Goal: Task Accomplishment & Management: Use online tool/utility

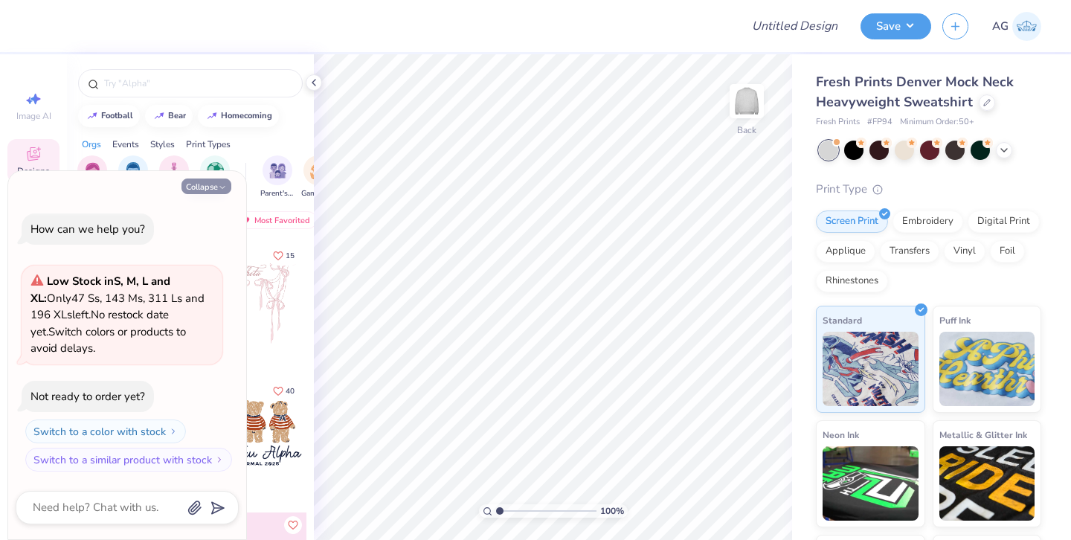
click at [203, 185] on button "Collapse" at bounding box center [206, 186] width 50 height 16
type textarea "x"
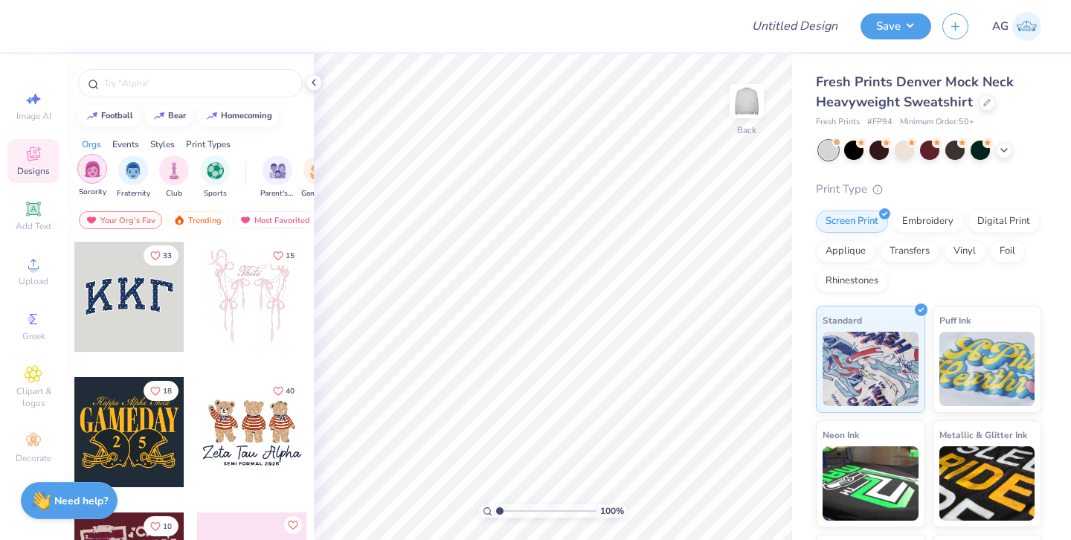
click at [91, 169] on img "filter for Sorority" at bounding box center [92, 169] width 17 height 17
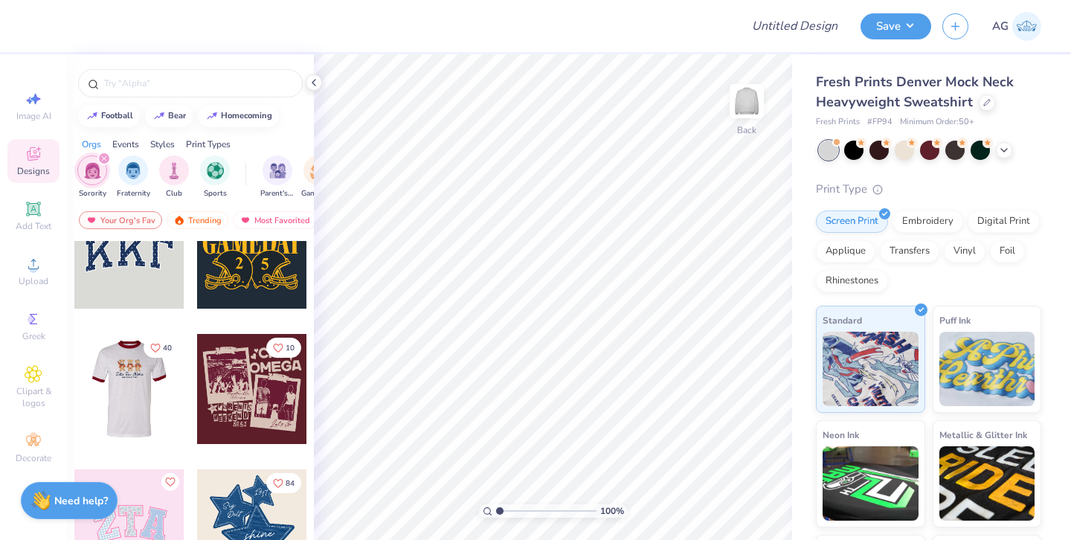
scroll to position [84, 0]
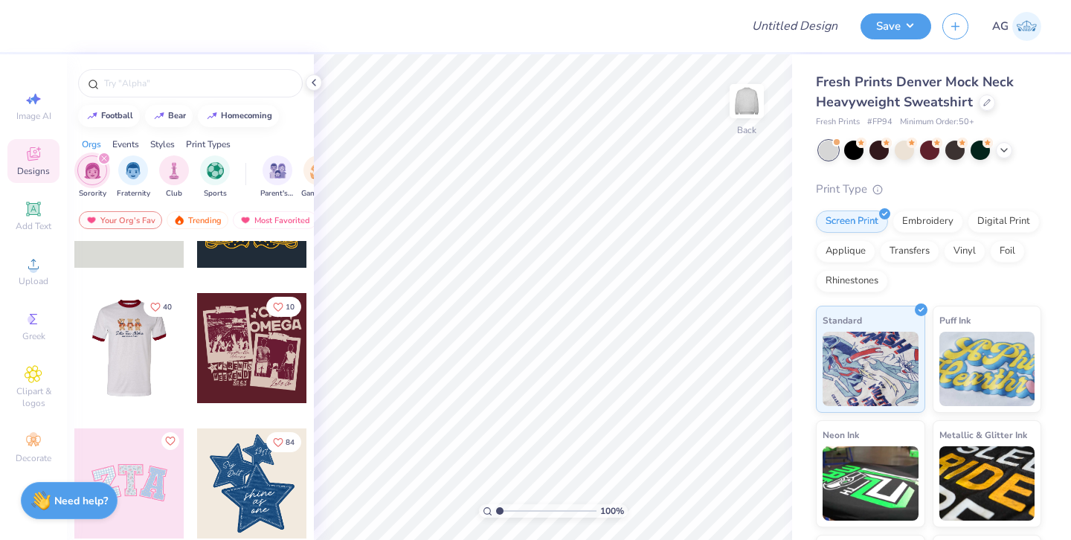
click at [132, 364] on div at bounding box center [129, 348] width 330 height 110
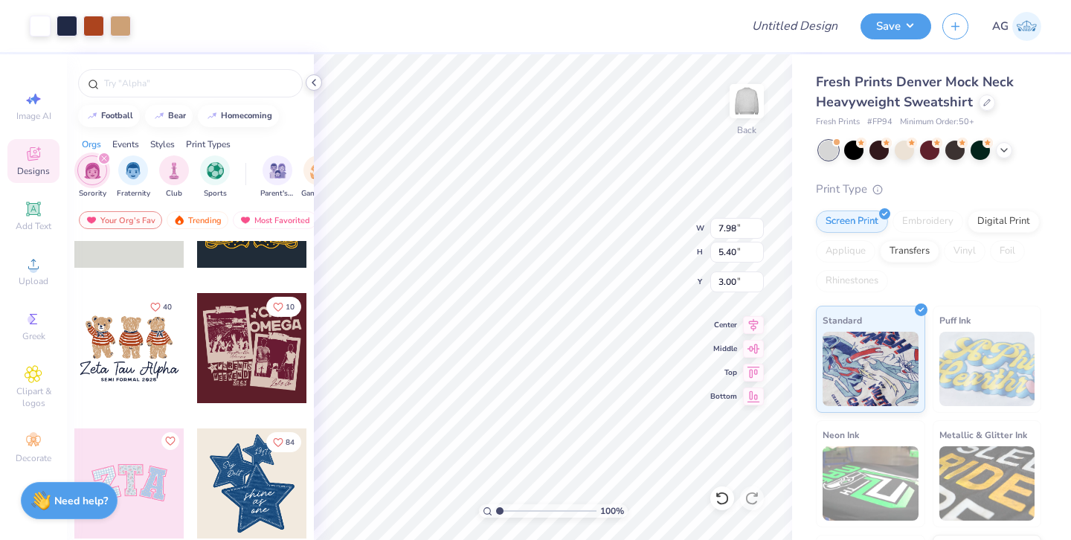
click at [311, 80] on icon at bounding box center [314, 83] width 12 height 12
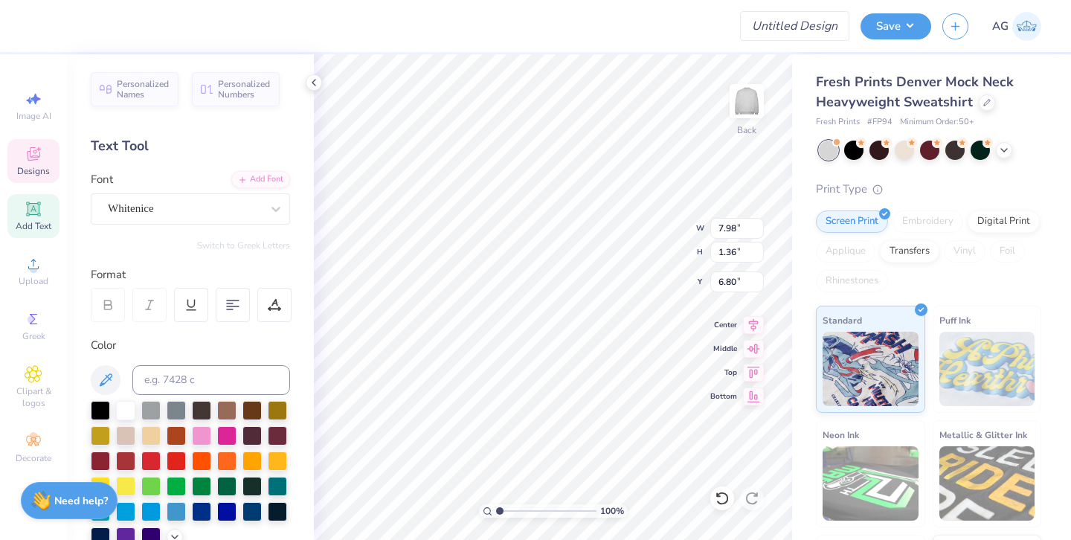
scroll to position [12, 2]
type textarea "Delta Phi Epsilon"
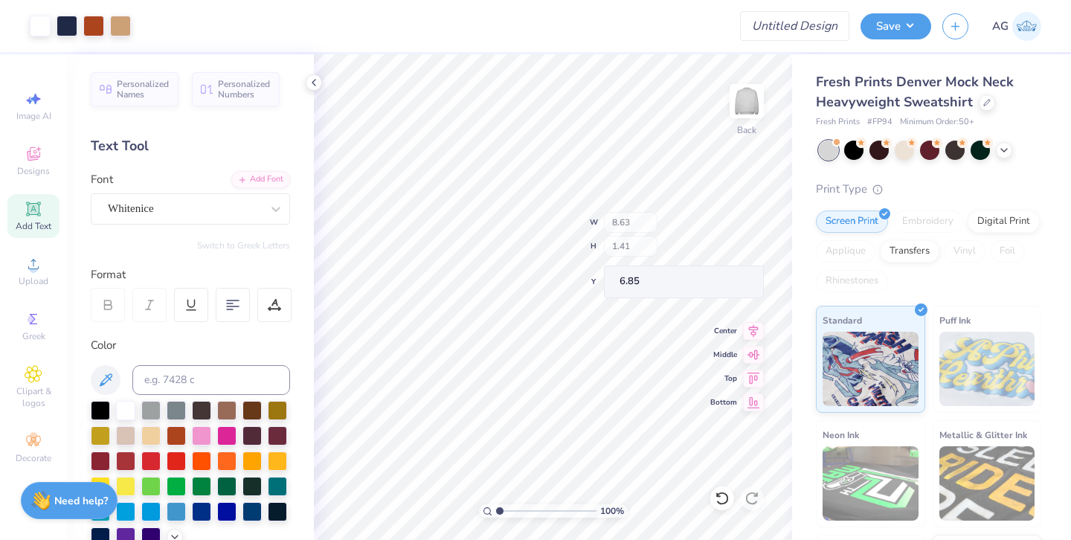
type input "8.63"
type input "1.41"
type input "6.85"
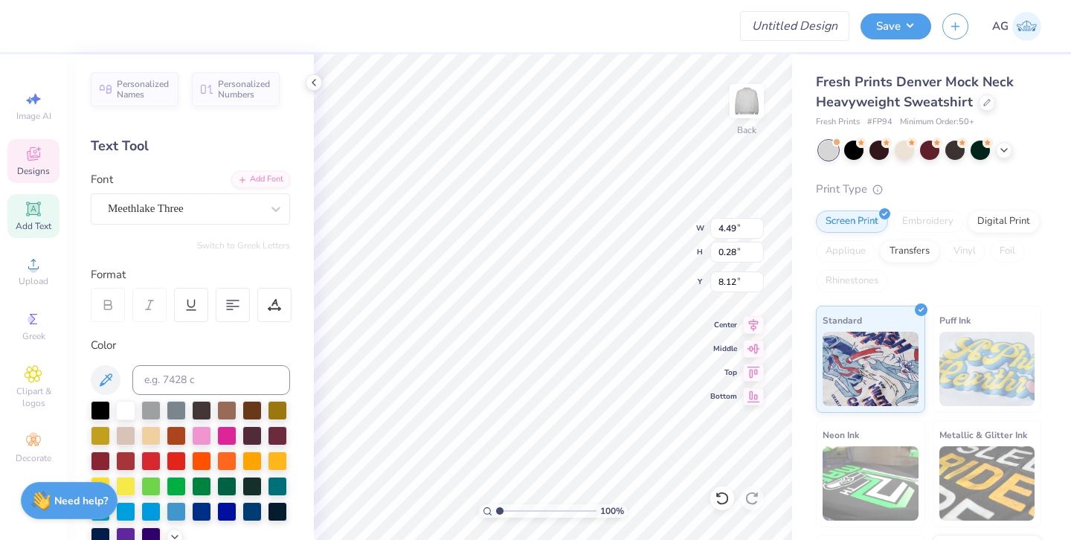
type textarea "FALL 2025"
click at [317, 83] on icon at bounding box center [314, 83] width 12 height 12
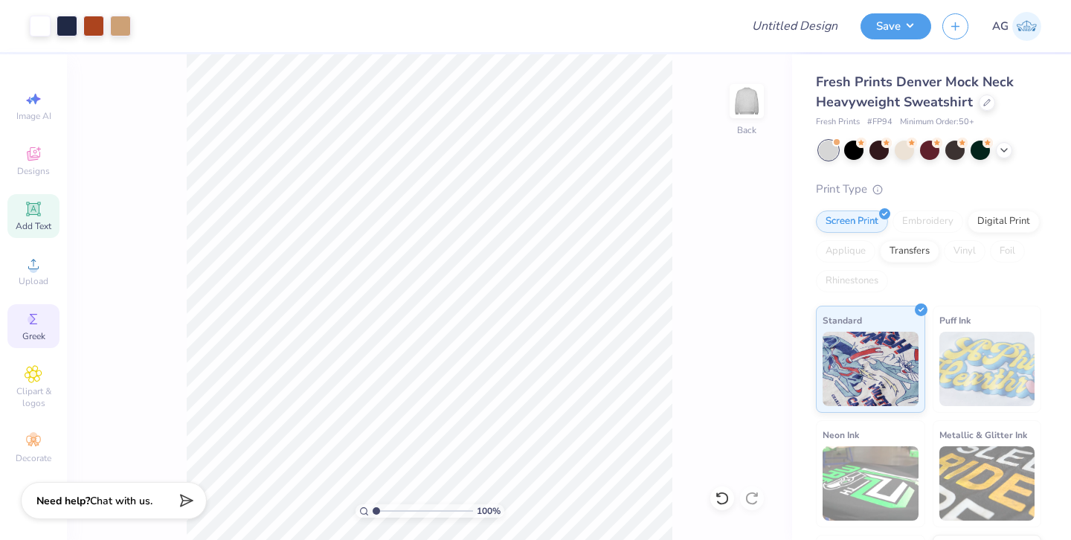
click at [36, 329] on div "Greek" at bounding box center [33, 326] width 52 height 44
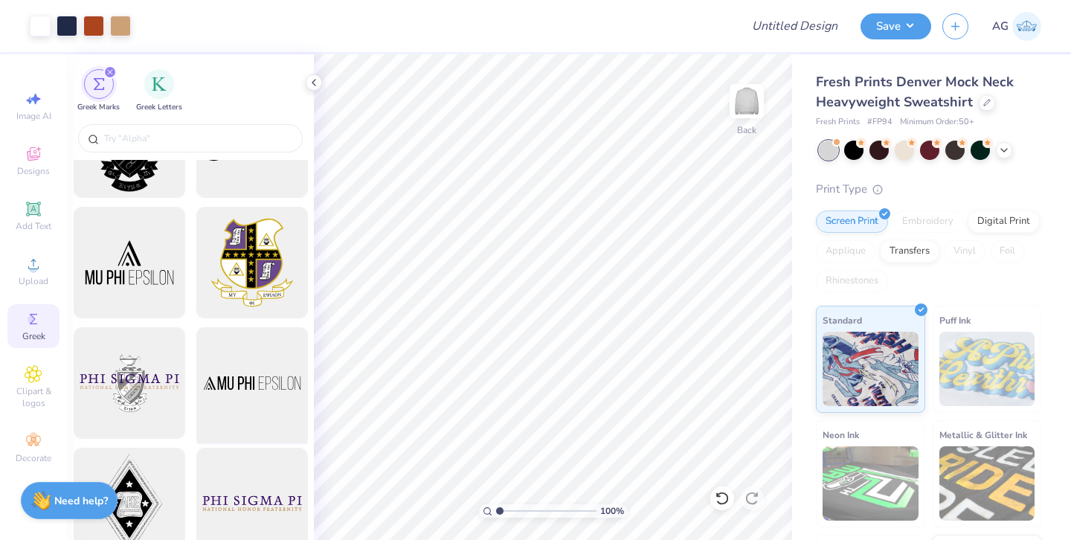
scroll to position [0, 0]
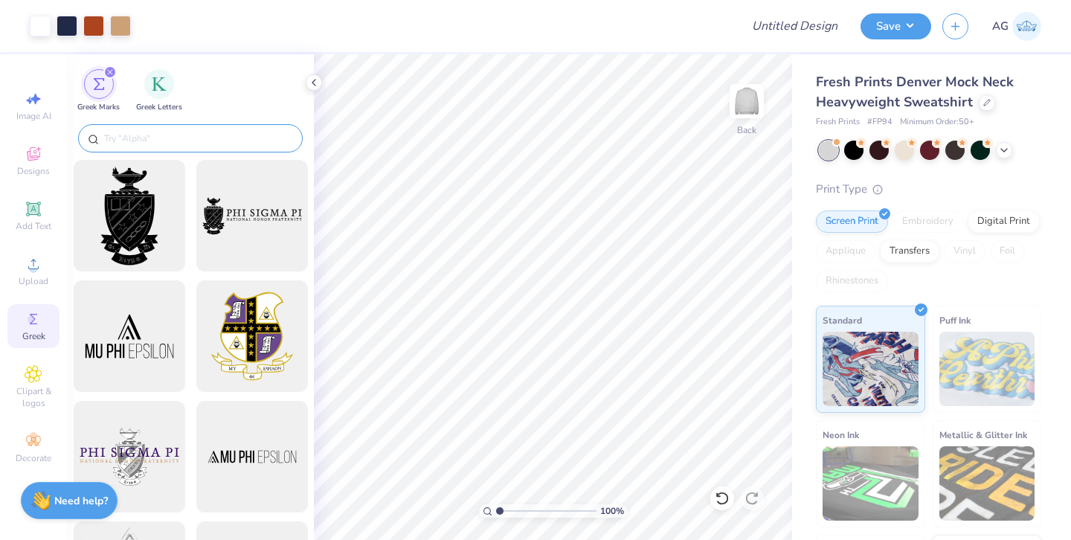
click at [173, 146] on div at bounding box center [190, 138] width 225 height 28
click at [141, 135] on input "text" at bounding box center [198, 138] width 190 height 15
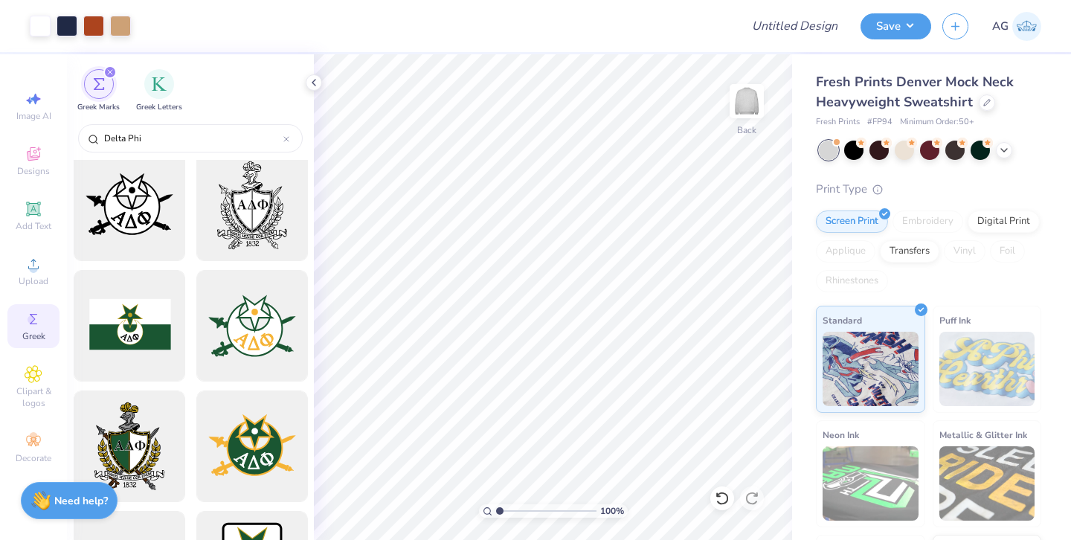
type input "Delta Phi"
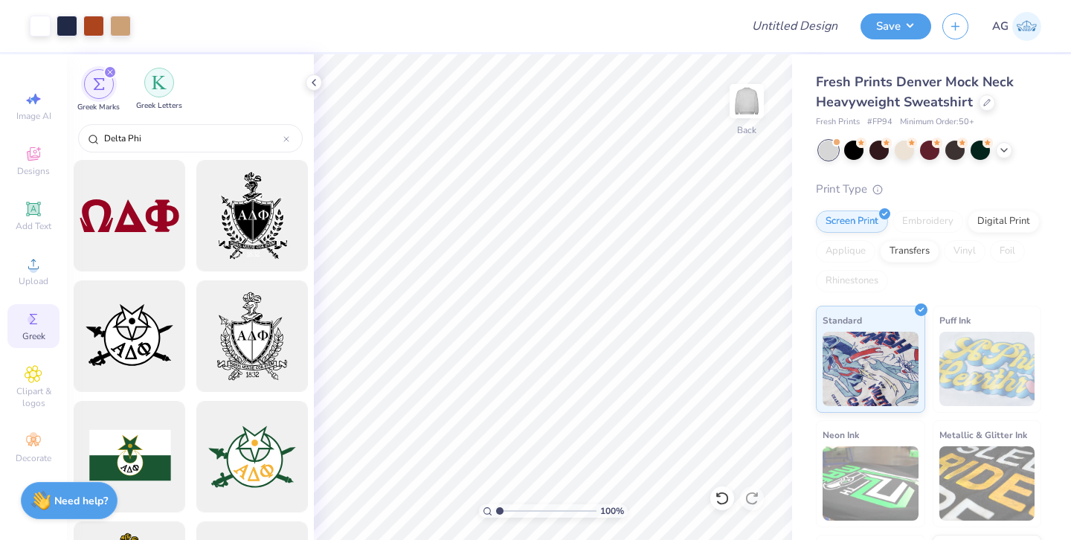
click at [165, 77] on img "filter for Greek Letters" at bounding box center [159, 82] width 15 height 15
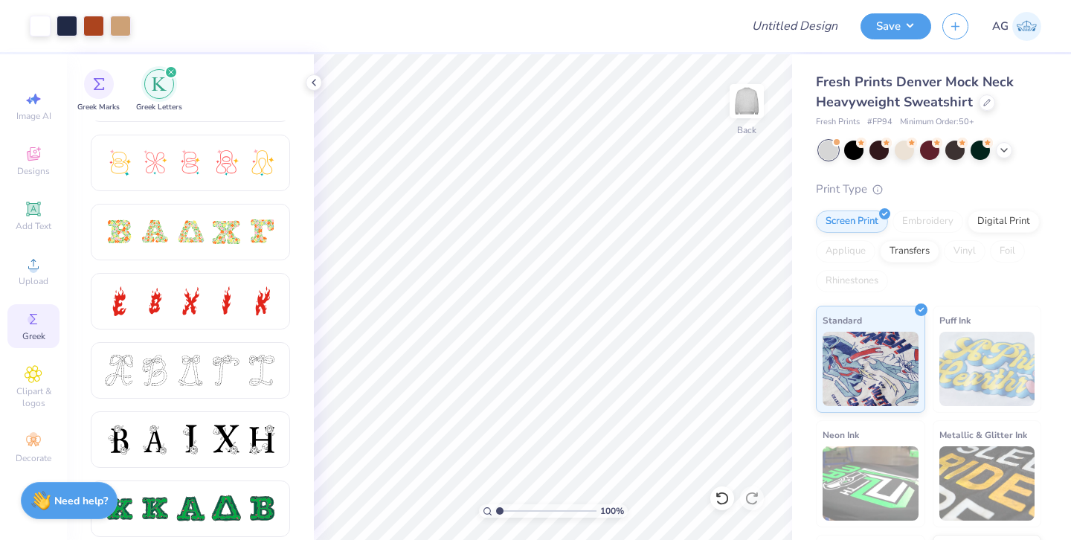
scroll to position [407, 0]
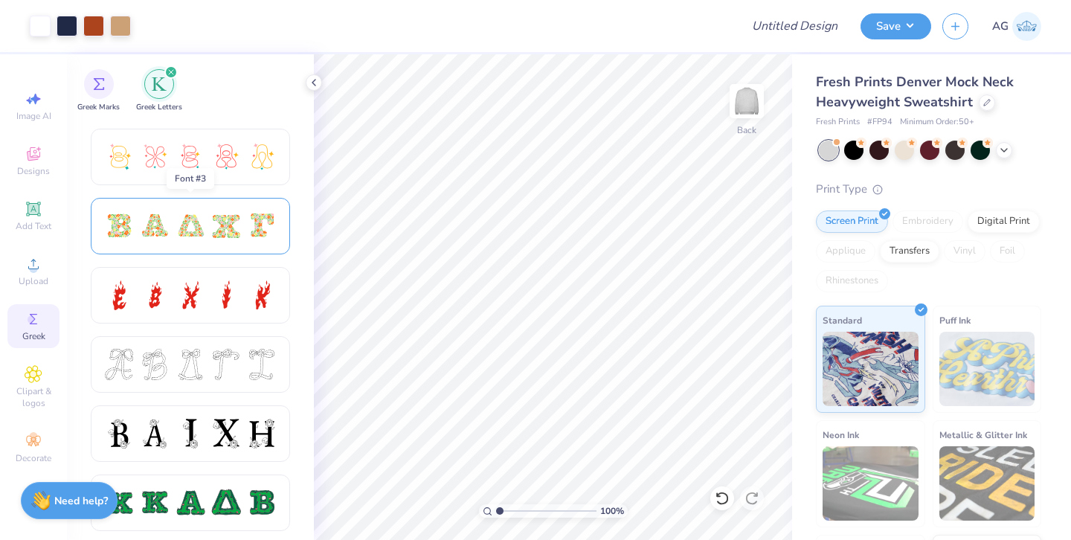
click at [189, 222] on div at bounding box center [190, 225] width 31 height 31
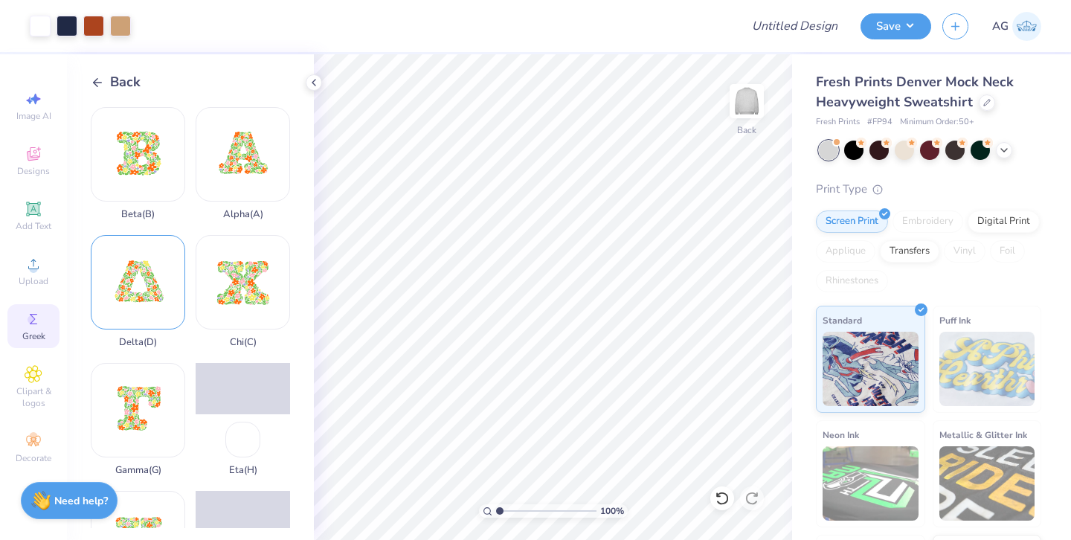
click at [135, 286] on div "Delta ( D )" at bounding box center [138, 291] width 94 height 113
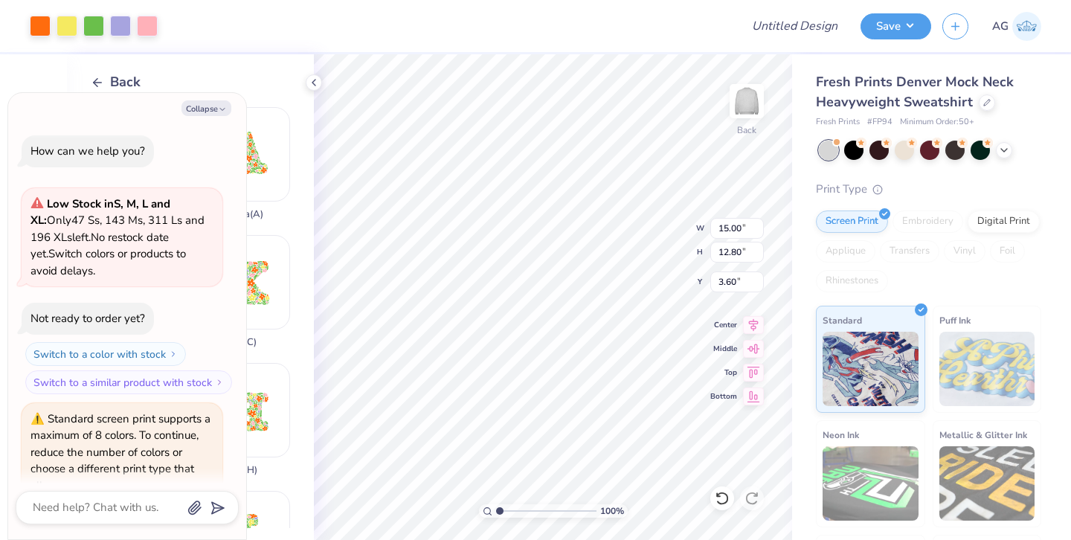
scroll to position [70, 0]
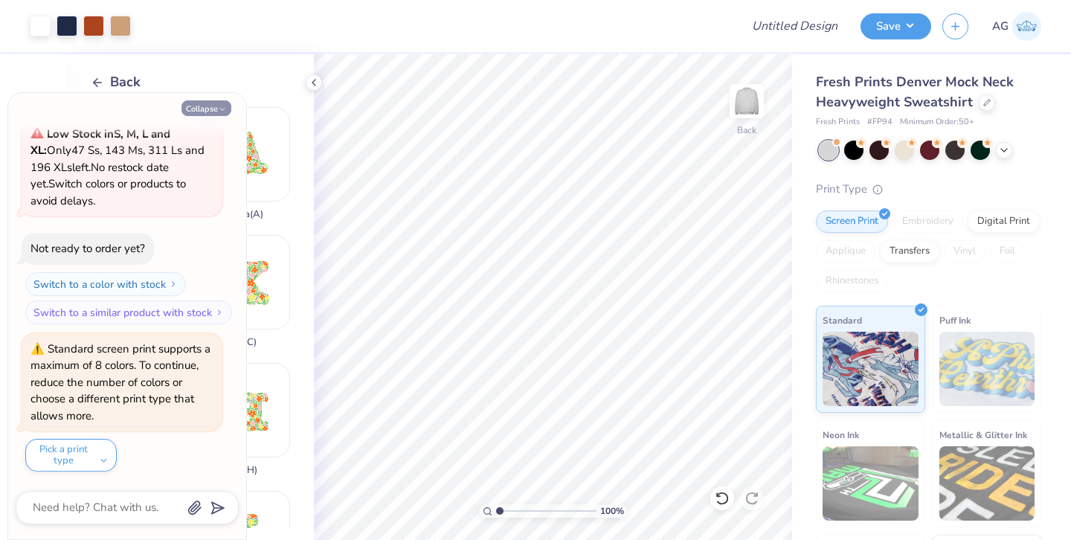
click at [228, 107] on button "Collapse" at bounding box center [206, 108] width 50 height 16
type textarea "x"
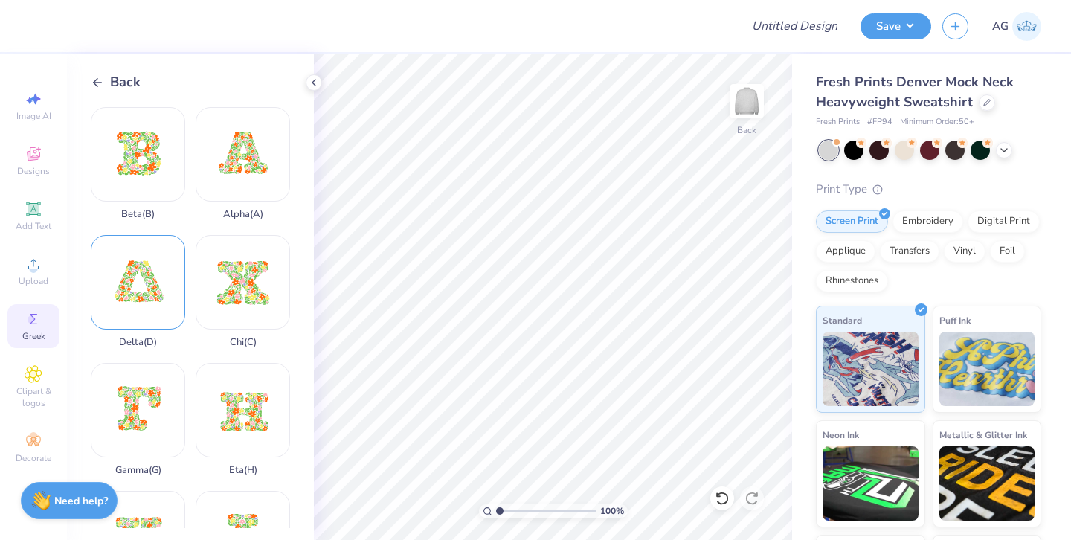
click at [138, 264] on div "Delta ( D )" at bounding box center [138, 291] width 94 height 113
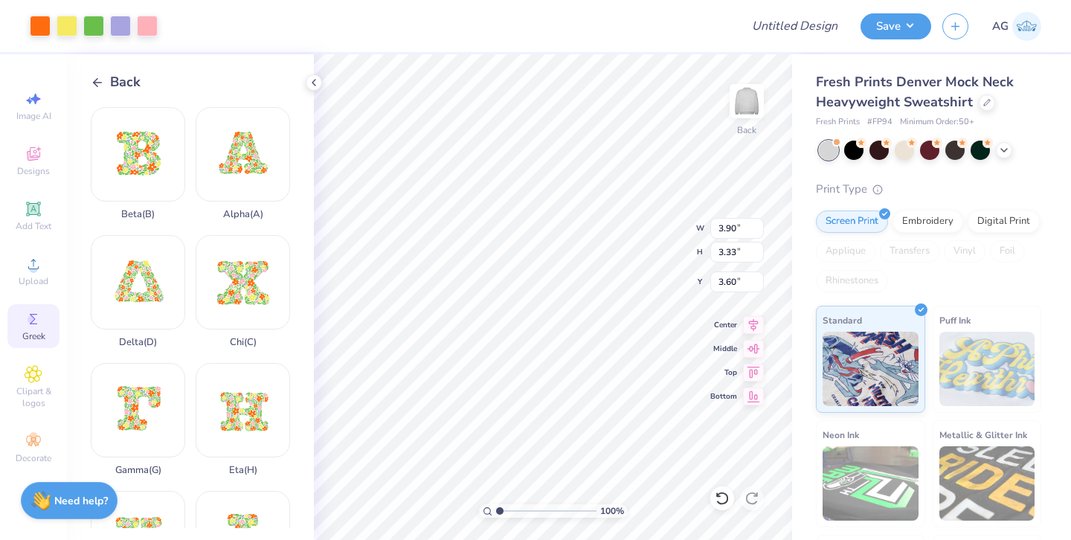
type input "3.90"
type input "3.33"
type input "3.59"
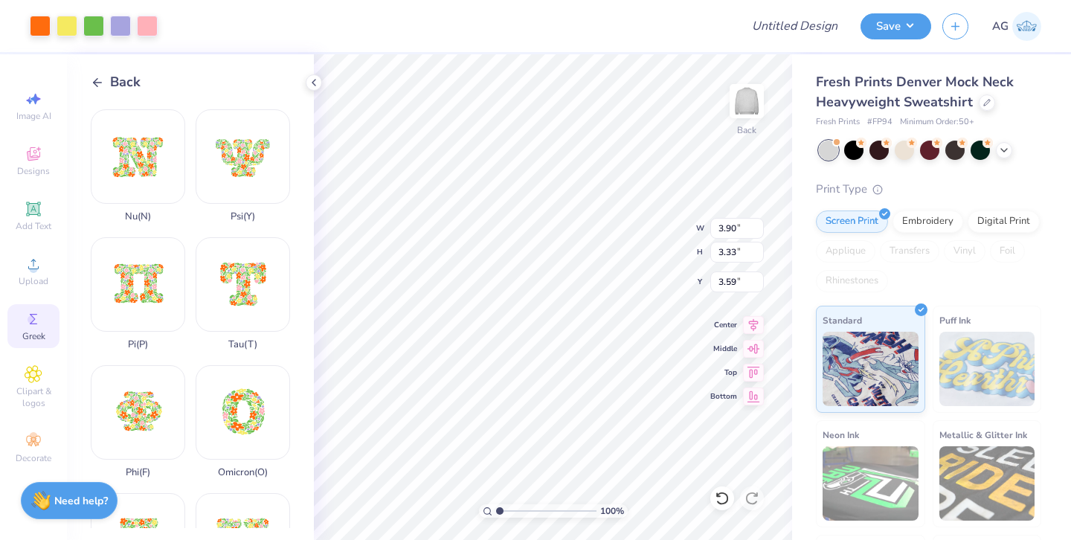
scroll to position [894, 0]
click at [139, 364] on div "Phi ( F )" at bounding box center [138, 420] width 94 height 113
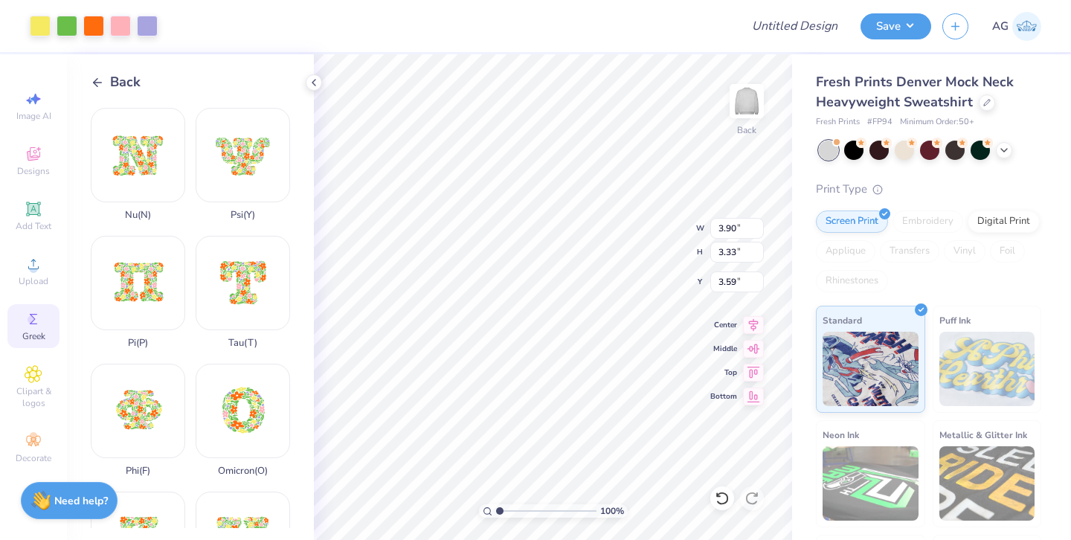
type input "15.00"
type input "12.85"
type input "3.58"
type input "8.21"
type input "7.03"
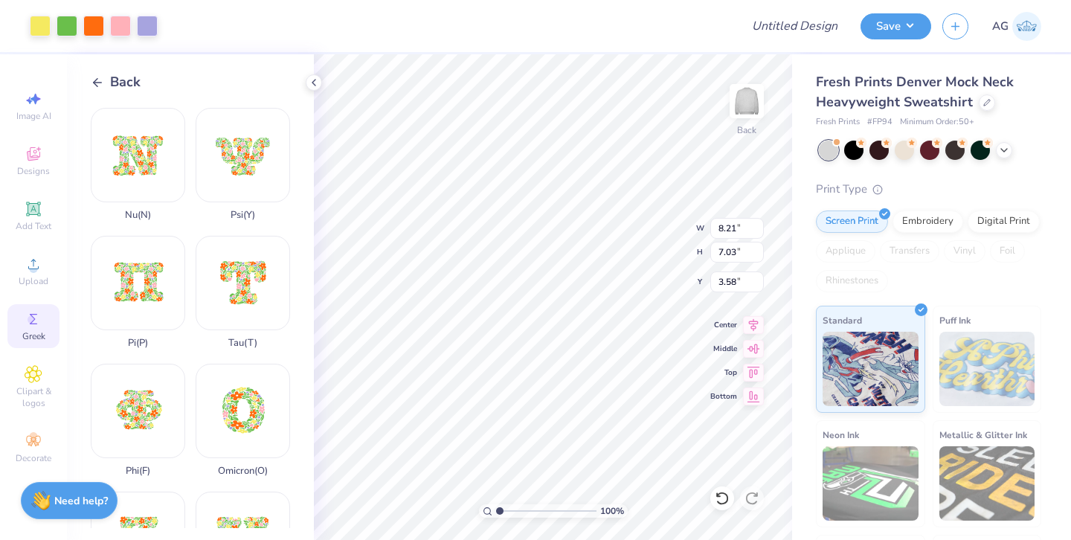
type input "5.75"
type input "4.02"
type input "3.44"
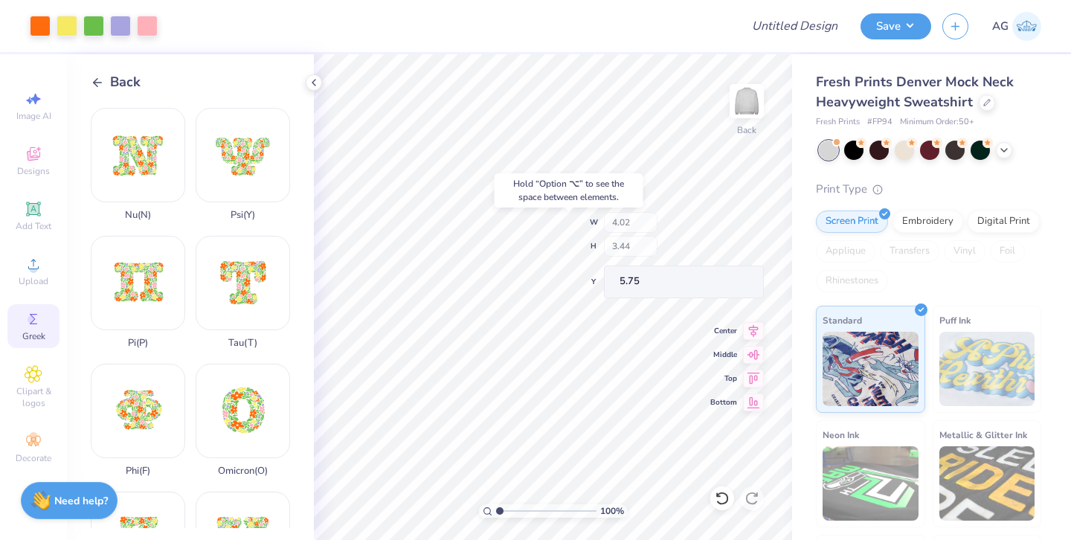
type input "3.59"
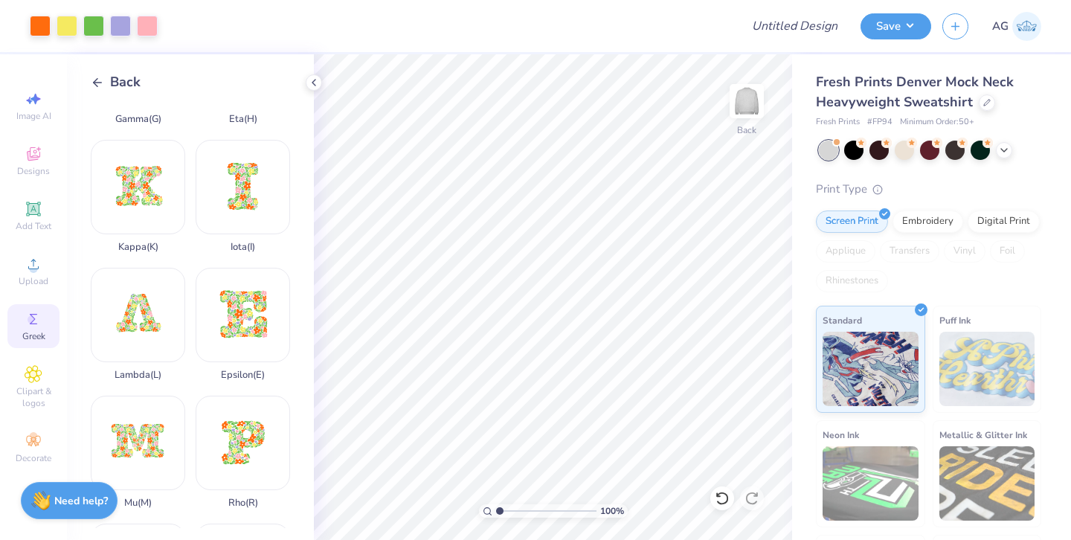
scroll to position [340, 0]
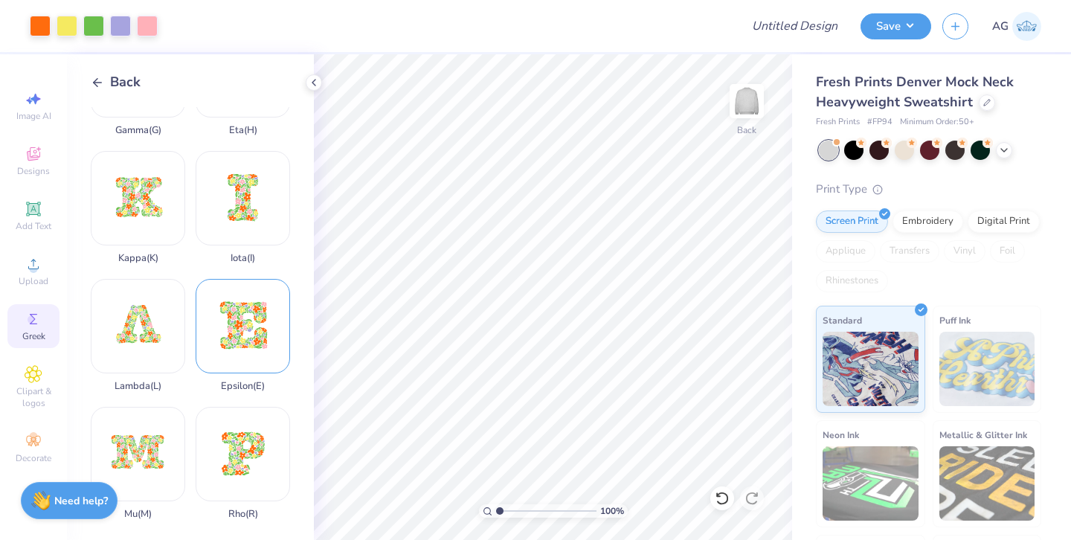
click at [216, 313] on div "Epsilon ( E )" at bounding box center [243, 335] width 94 height 113
type input "3.90"
type input "3.33"
type input "6.67"
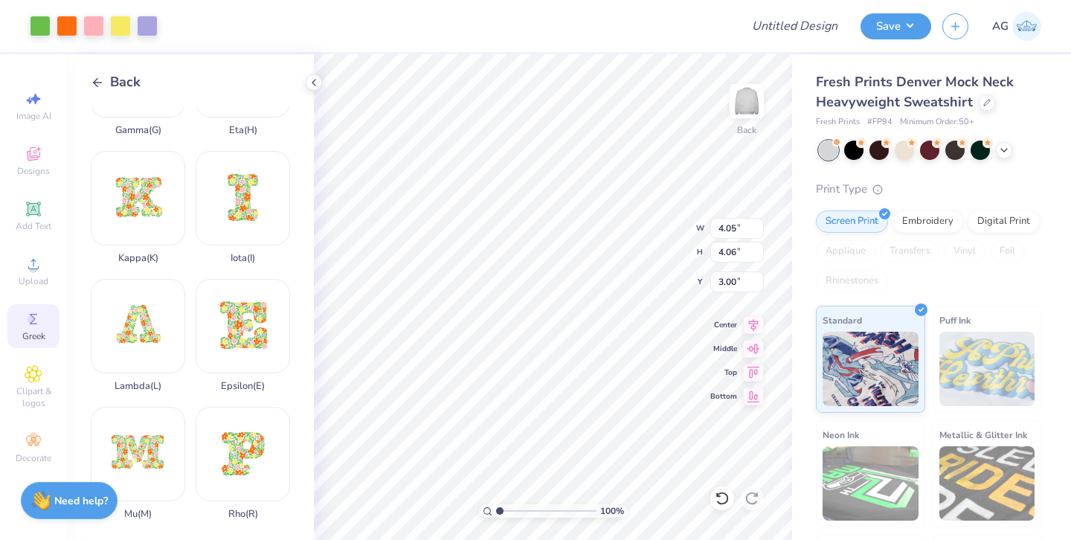
type input "7.97"
type input "3.10"
type input "3.11"
type input "3.76"
type input "3.90"
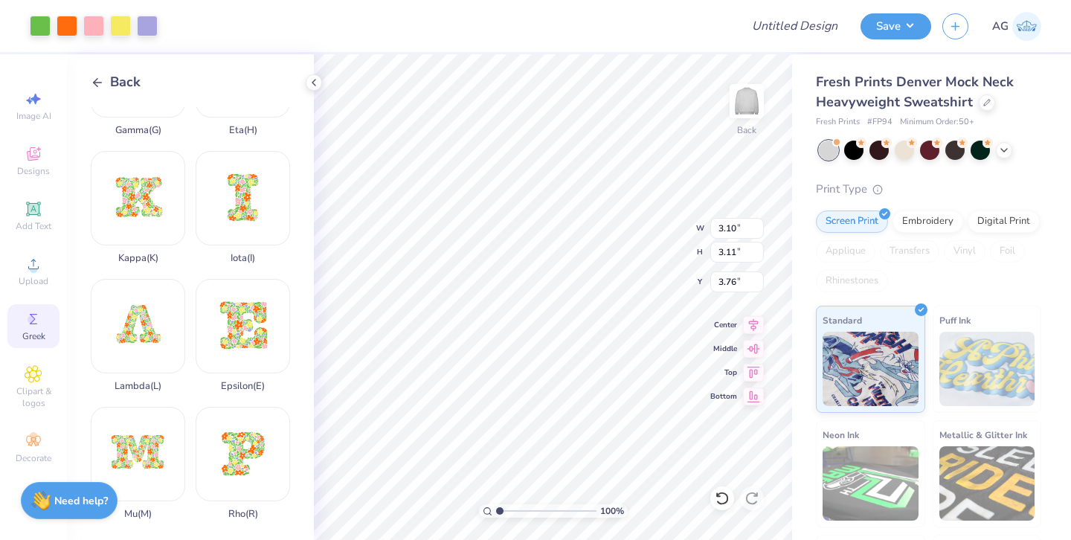
type input "3.33"
type input "3.76"
type input "3.10"
type input "3.11"
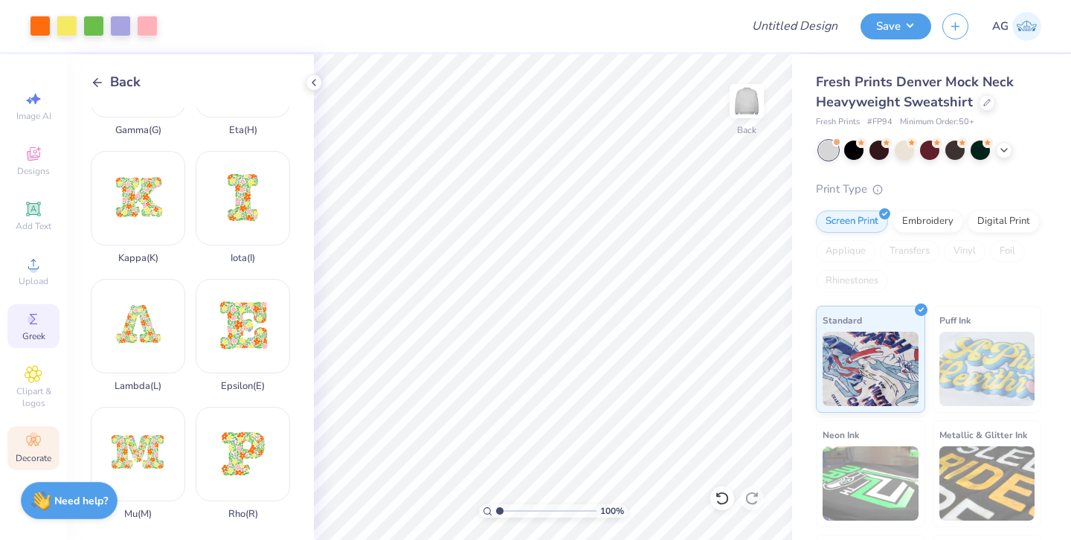
click at [38, 452] on span "Decorate" at bounding box center [34, 458] width 36 height 12
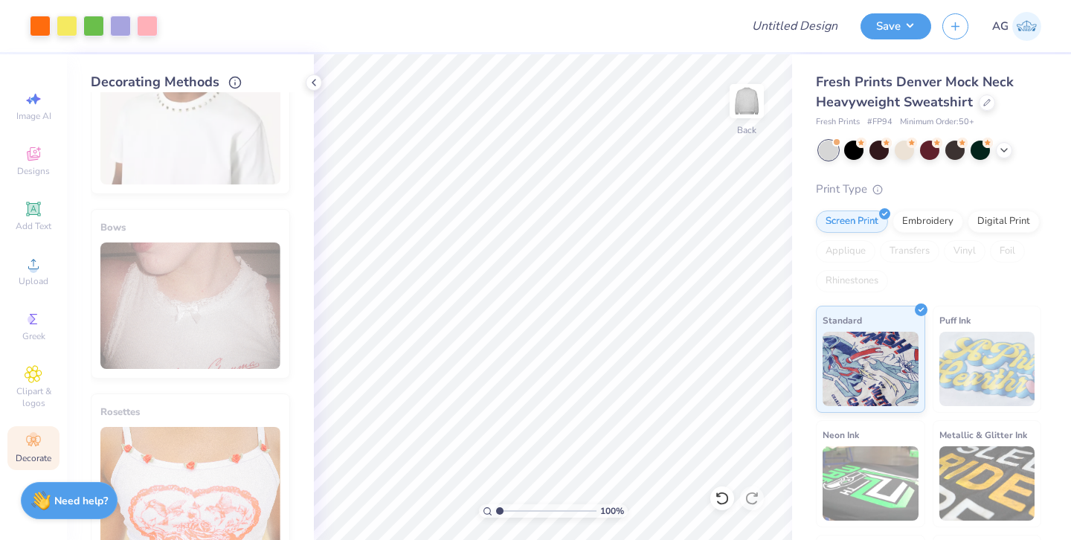
scroll to position [855, 0]
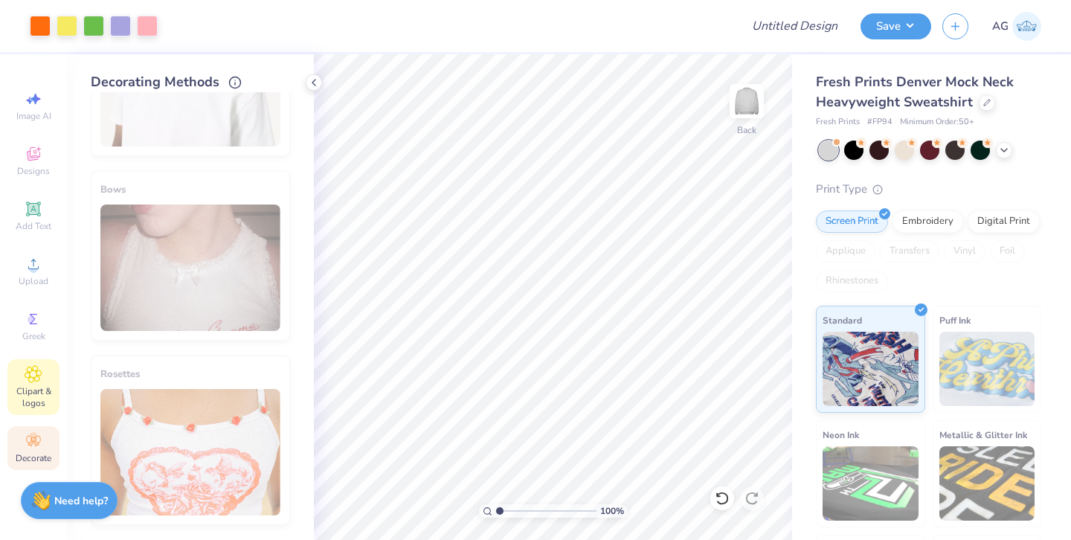
click at [32, 392] on span "Clipart & logos" at bounding box center [33, 397] width 52 height 24
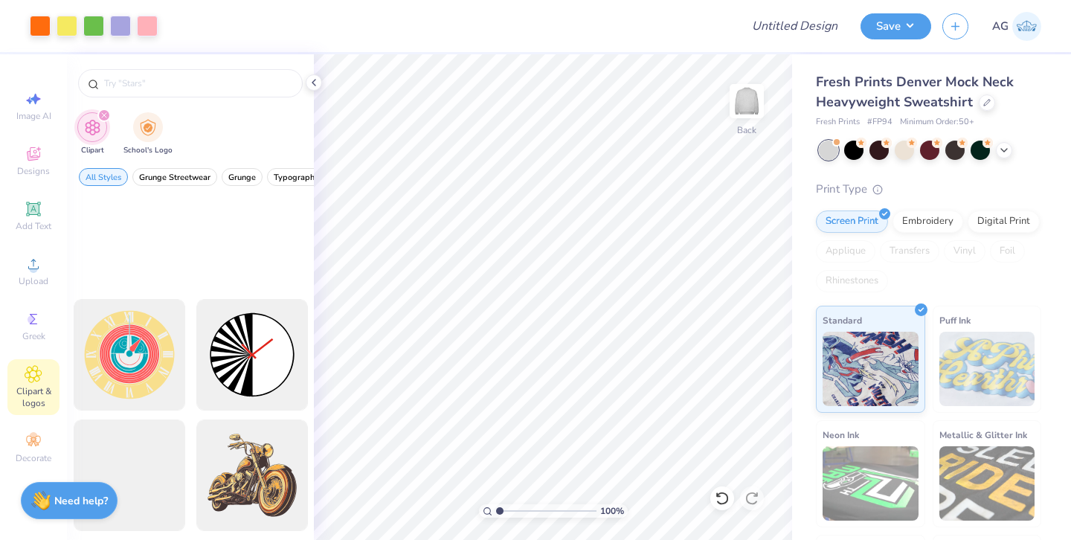
scroll to position [246, 0]
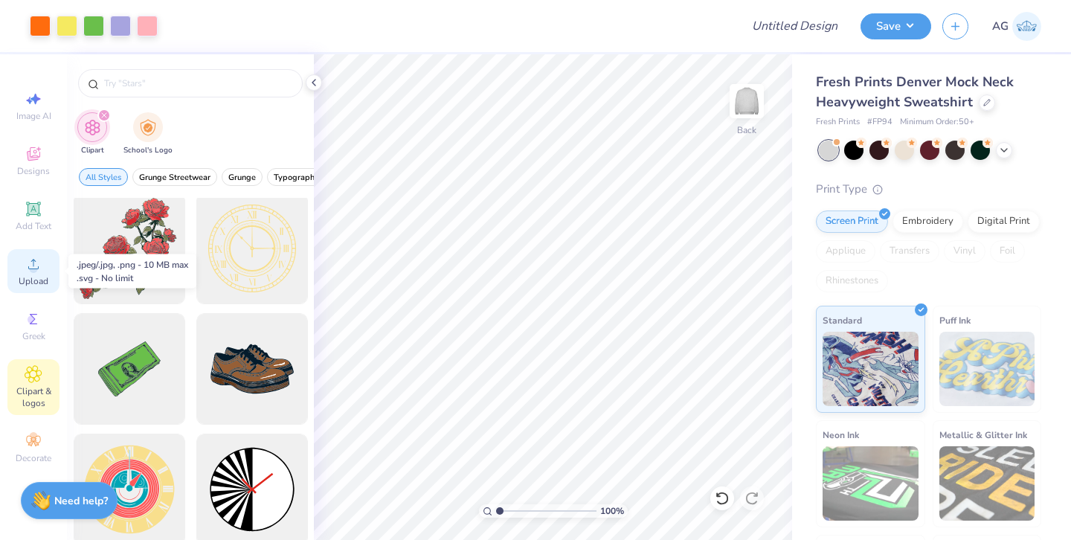
click at [38, 263] on icon at bounding box center [34, 264] width 18 height 18
click at [120, 121] on div "Clipart School's Logo" at bounding box center [190, 136] width 247 height 56
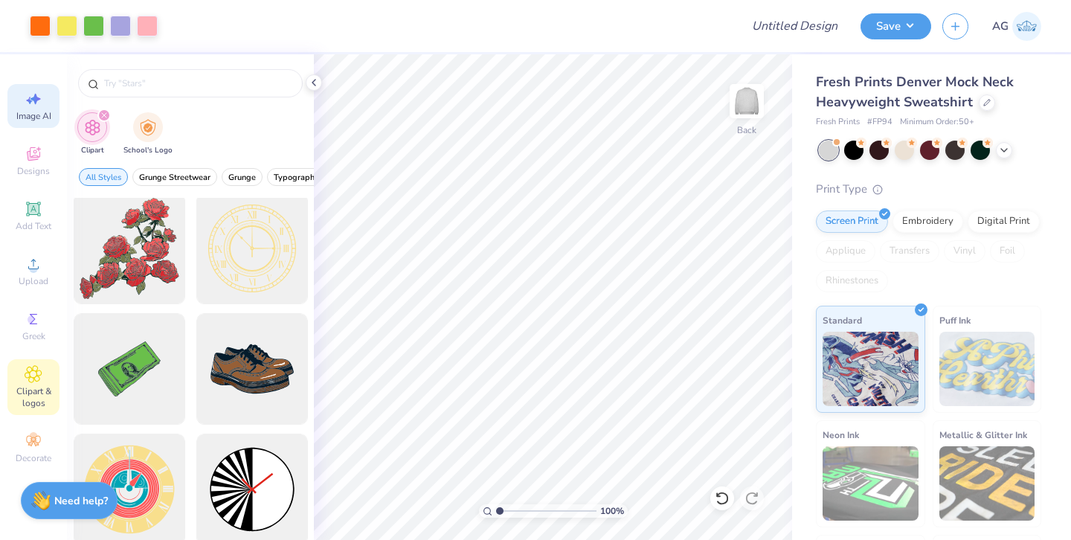
click at [34, 110] on span "Image AI" at bounding box center [33, 116] width 35 height 12
select select "4"
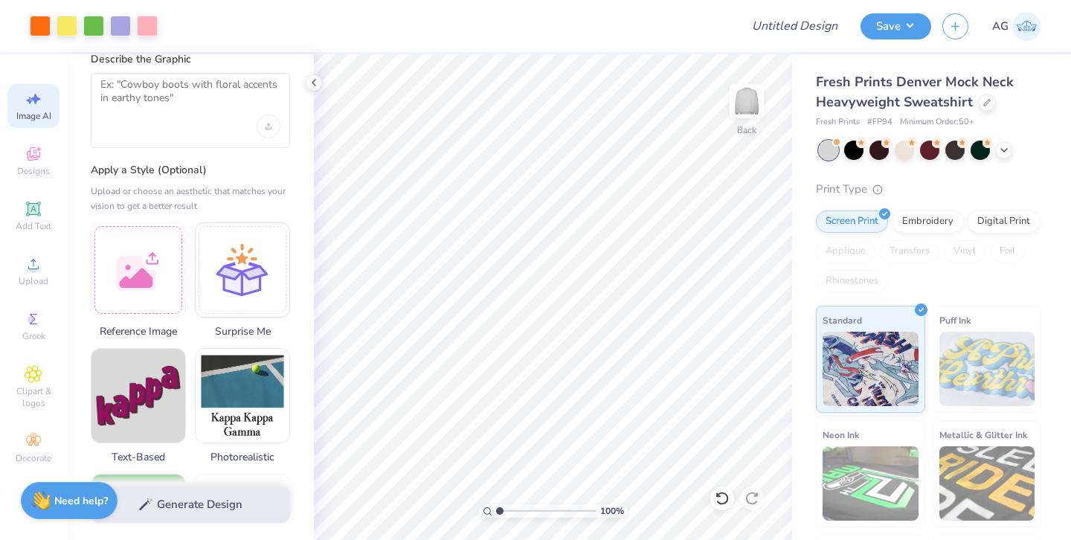
scroll to position [0, 0]
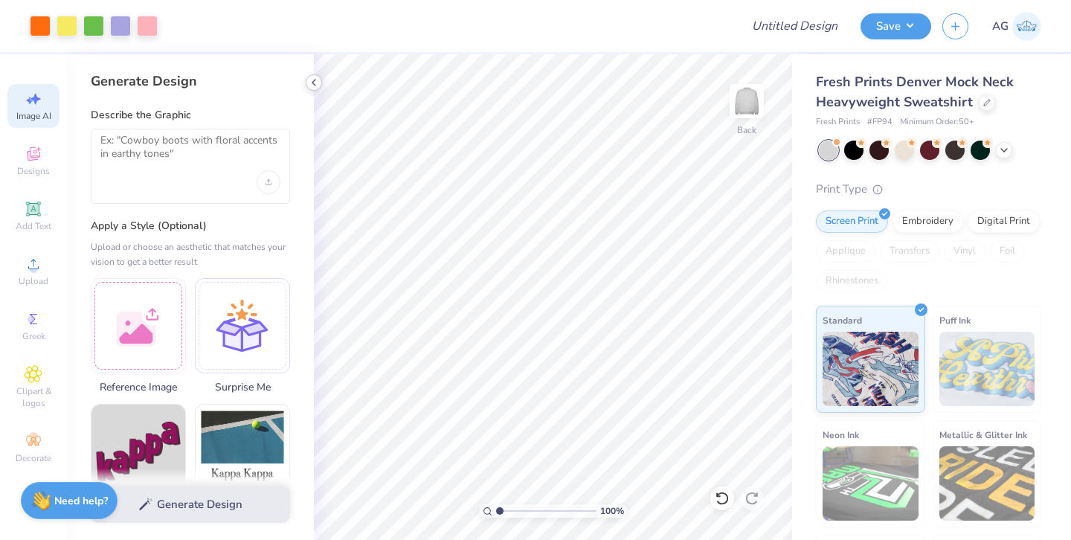
click at [312, 83] on polyline at bounding box center [313, 83] width 3 height 6
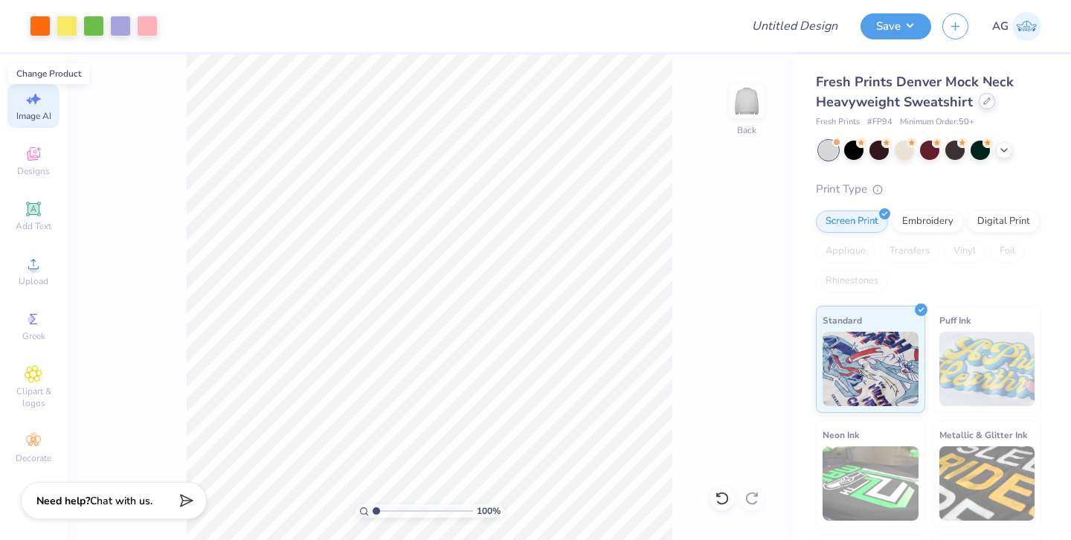
click at [984, 98] on icon at bounding box center [986, 100] width 7 height 7
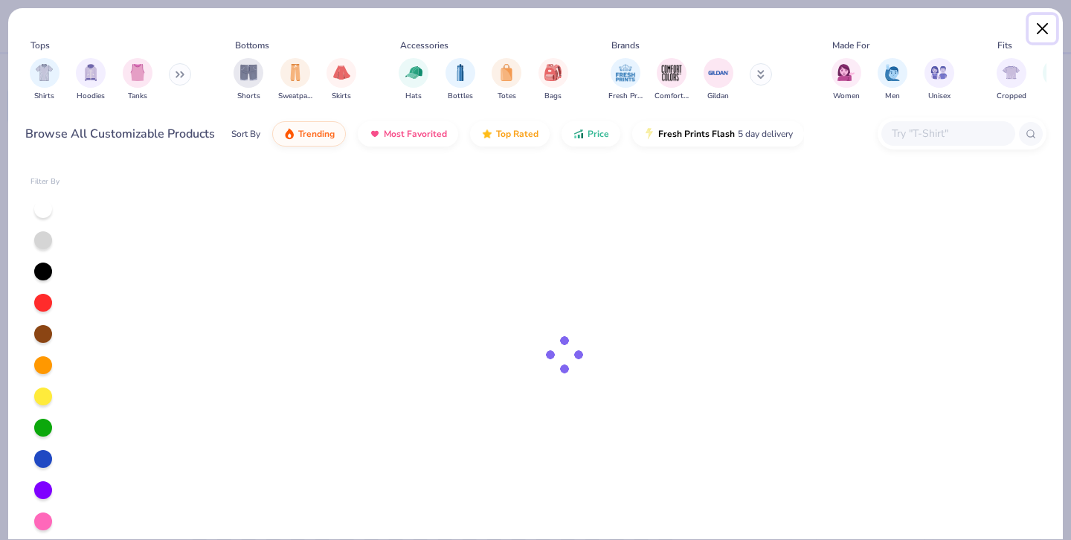
click at [1048, 22] on button "Close" at bounding box center [1042, 29] width 28 height 28
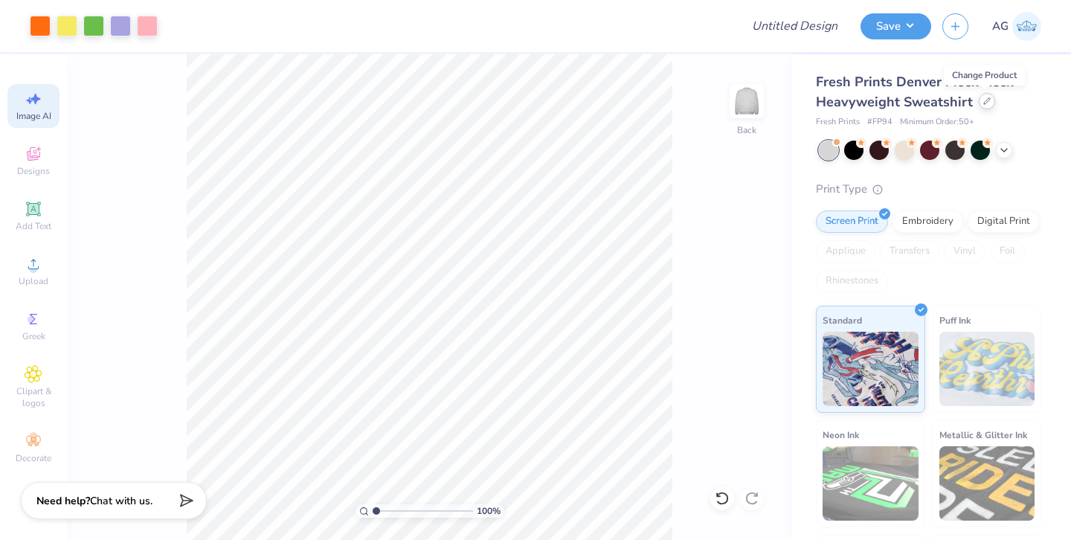
click at [986, 103] on icon at bounding box center [986, 100] width 7 height 7
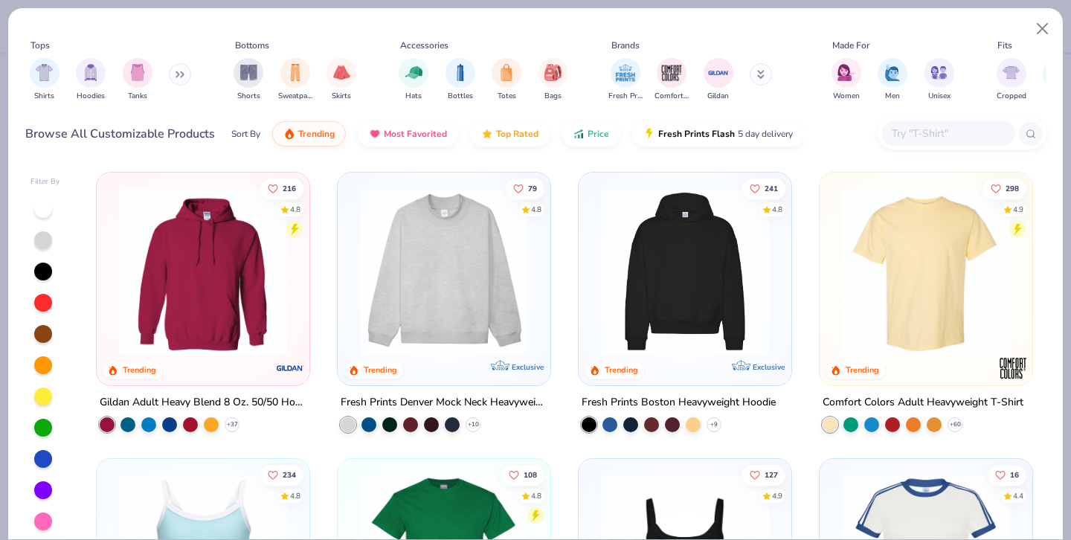
click at [921, 283] on img at bounding box center [925, 271] width 183 height 168
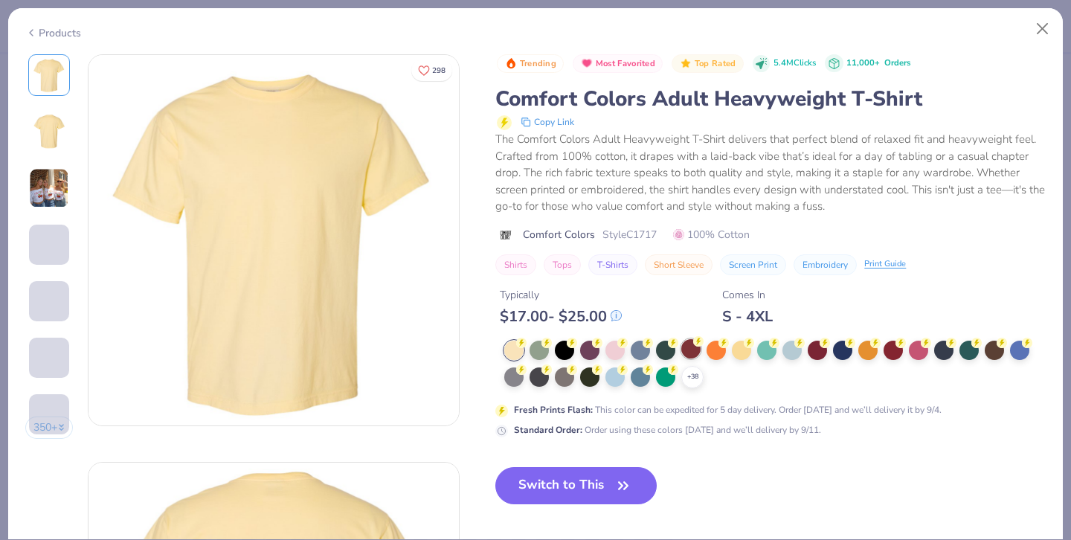
click at [0, 0] on icon at bounding box center [0, 0] width 0 height 0
click at [524, 346] on icon at bounding box center [521, 342] width 5 height 7
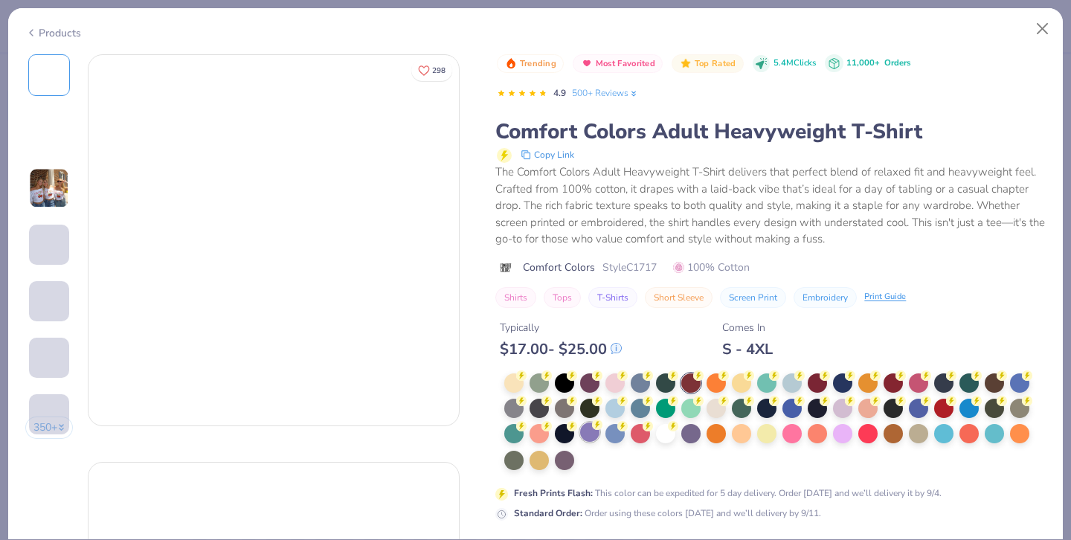
click at [593, 430] on icon at bounding box center [597, 424] width 10 height 10
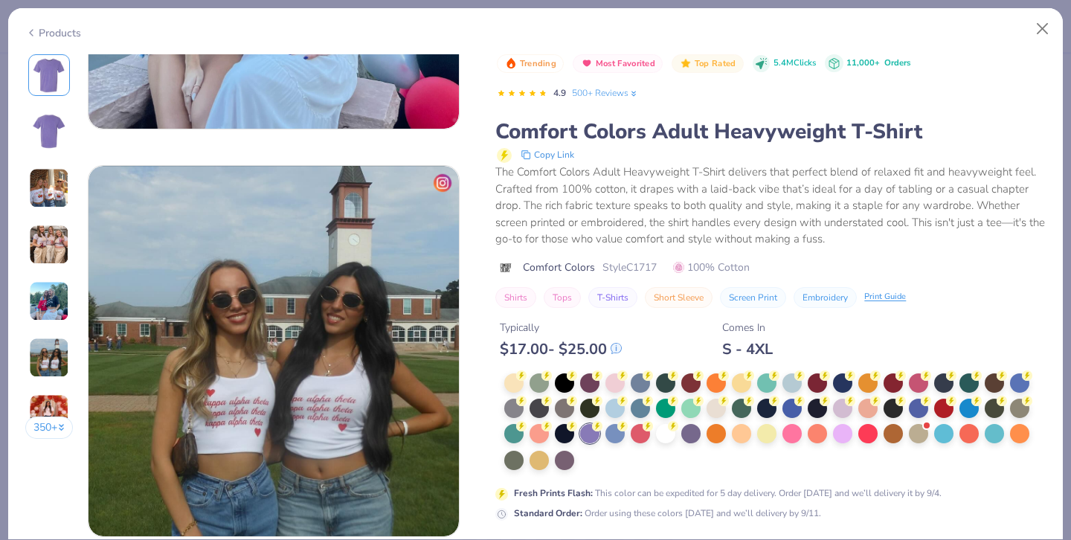
scroll to position [2573, 0]
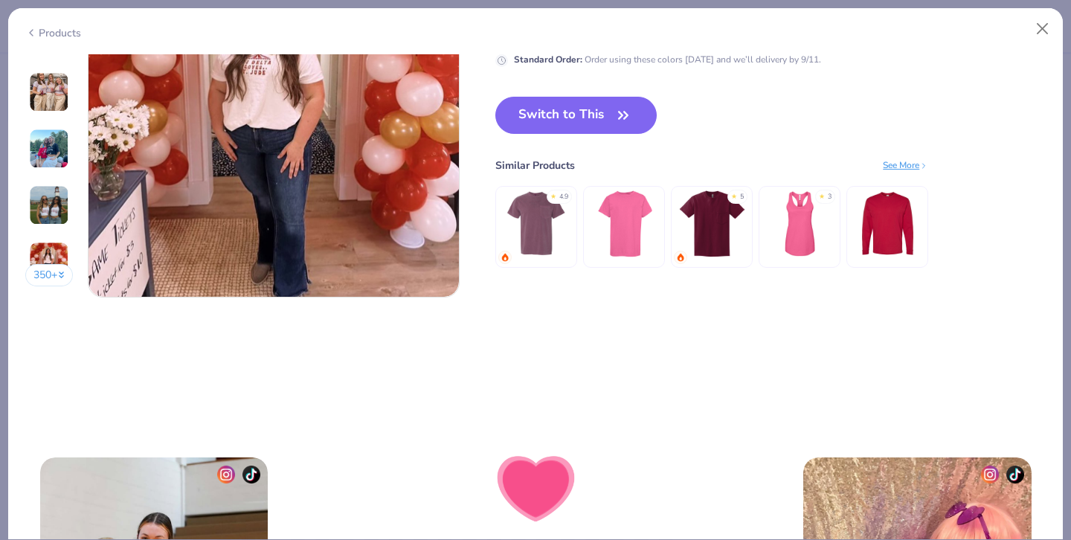
click at [606, 115] on button "Switch to This" at bounding box center [575, 115] width 161 height 37
click at [610, 109] on button "Switch to This" at bounding box center [575, 115] width 161 height 37
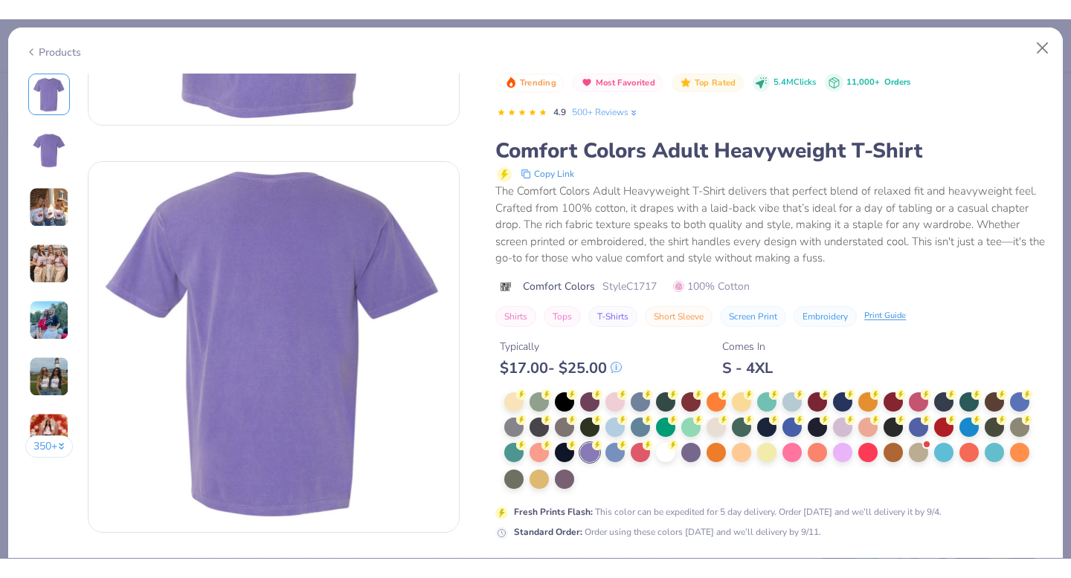
scroll to position [1305, 0]
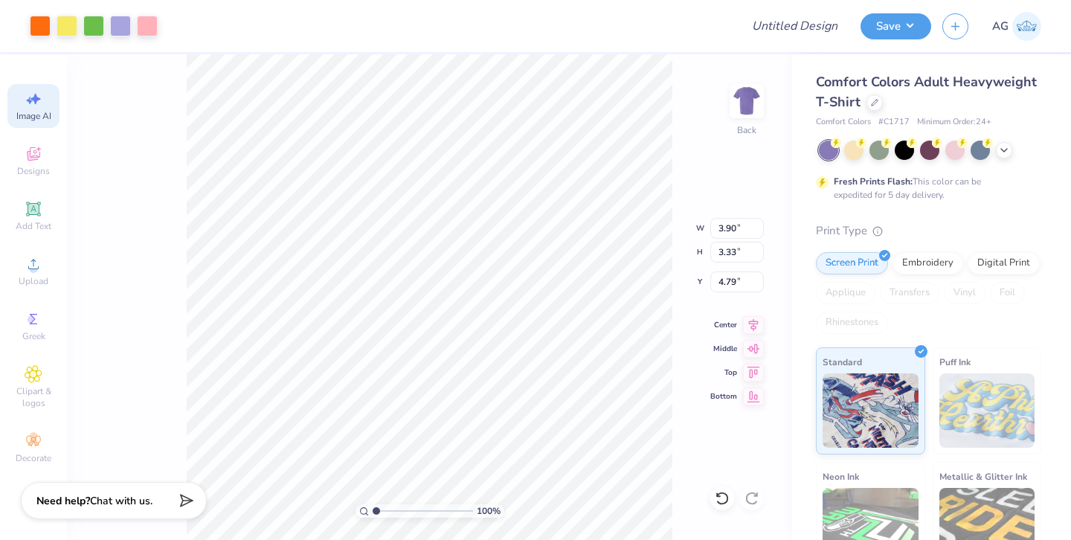
type input "4.79"
type input "2.75"
type input "2.35"
type input "4.02"
type input "3.44"
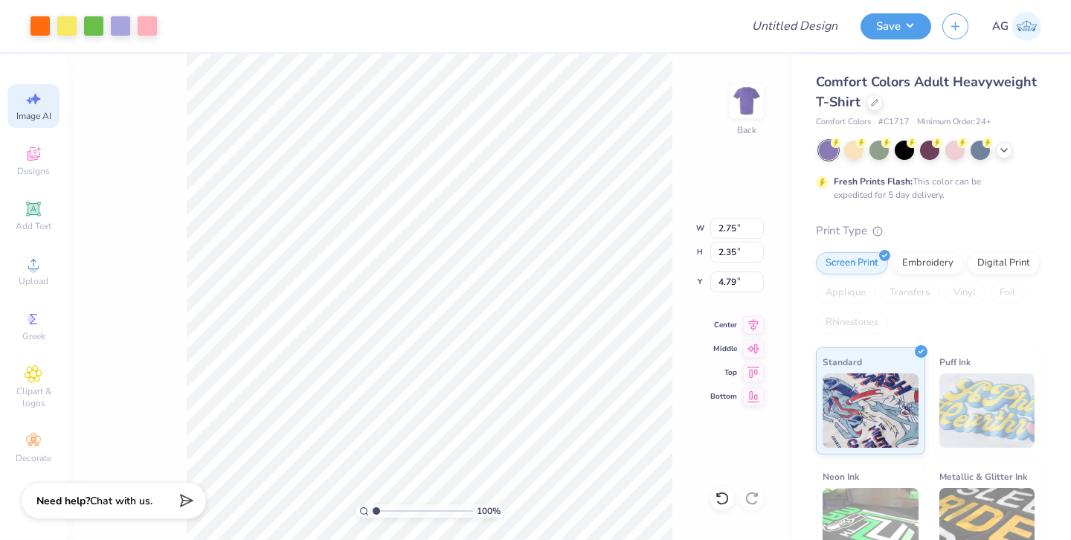
type input "6.73"
type input "2.84"
type input "2.44"
type input "3.10"
type input "3.11"
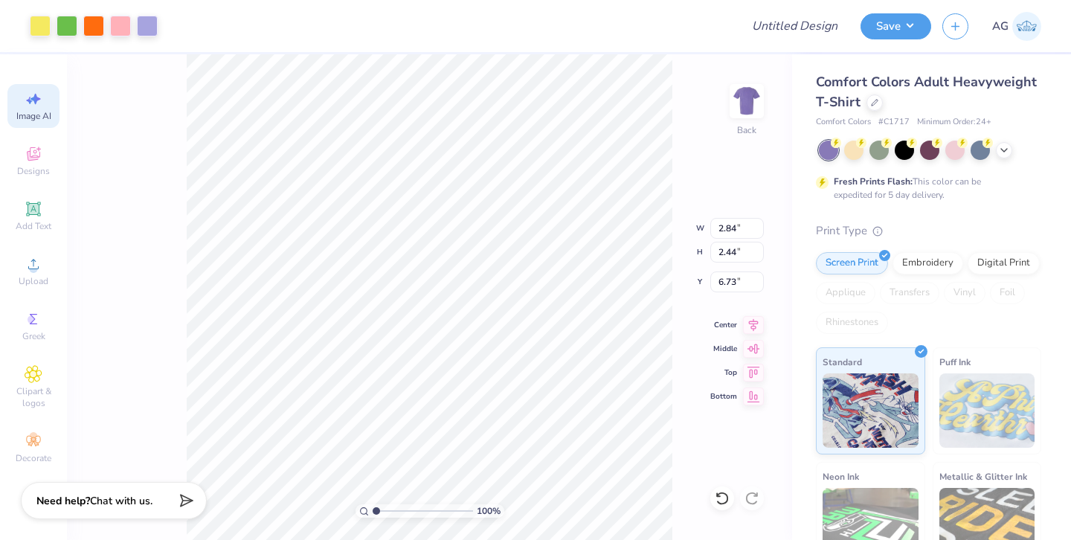
type input "6.90"
type input "2.44"
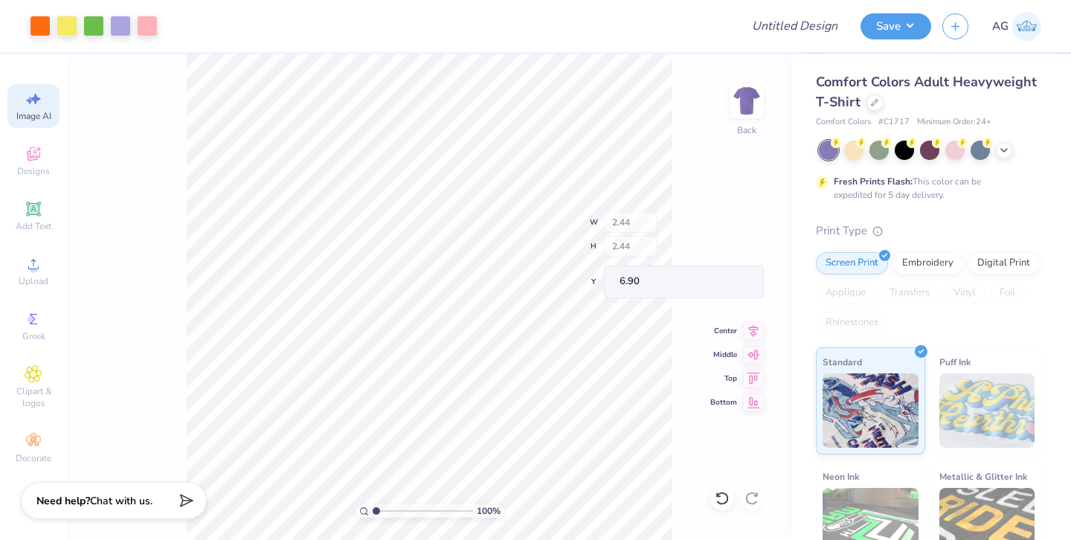
type input "5.19"
click at [897, 31] on button "Save" at bounding box center [895, 24] width 71 height 26
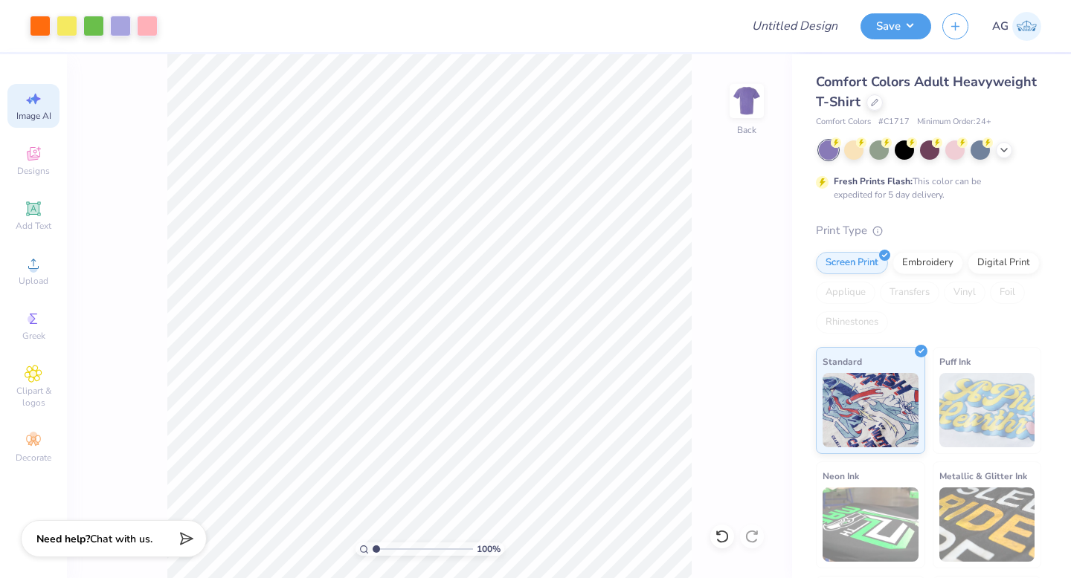
click at [49, 117] on span "Image AI" at bounding box center [33, 116] width 35 height 12
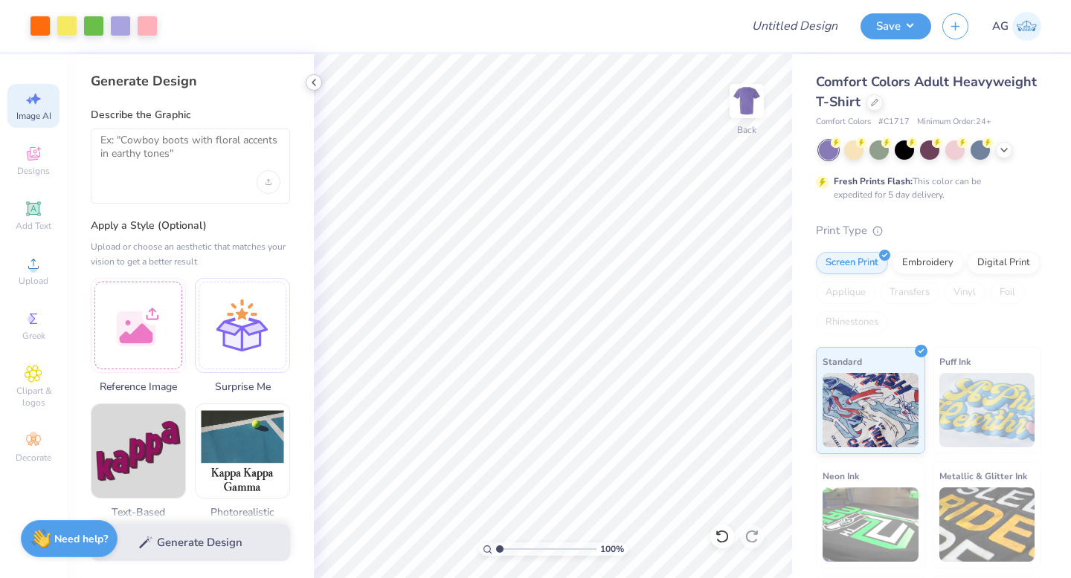
click at [320, 77] on div at bounding box center [314, 82] width 16 height 16
